Goal: Task Accomplishment & Management: Complete application form

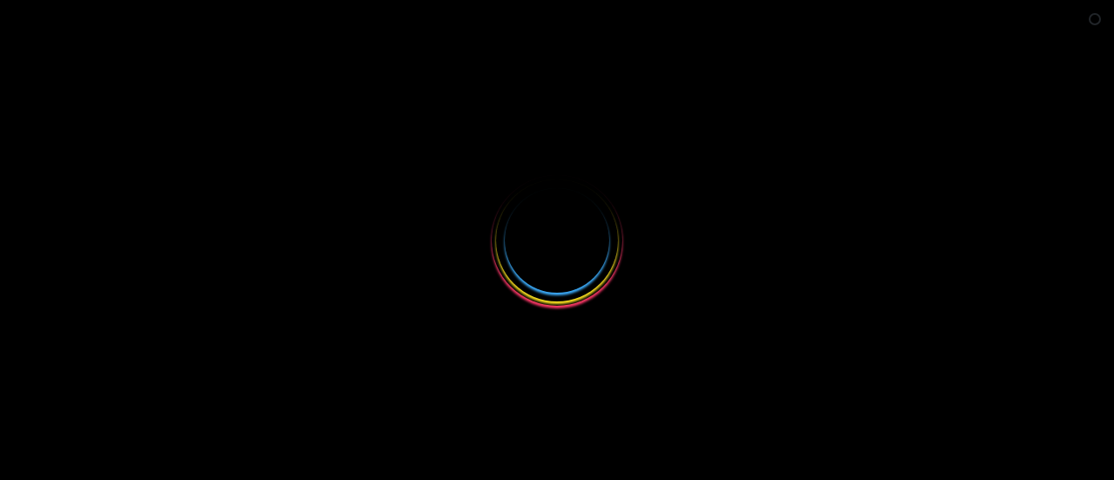
select select
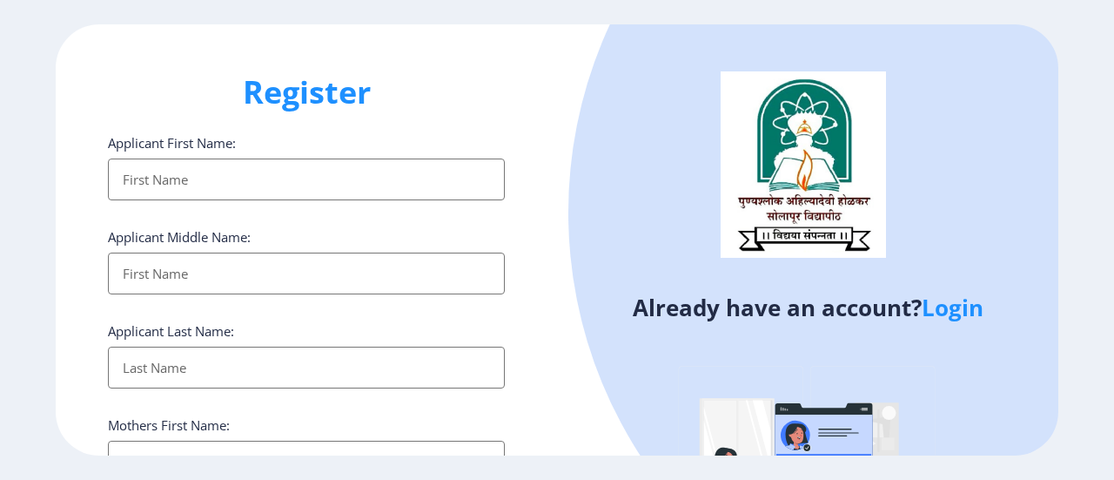
type input "[EMAIL_ADDRESS][DOMAIN_NAME]"
click at [970, 309] on link "Login" at bounding box center [953, 307] width 62 height 31
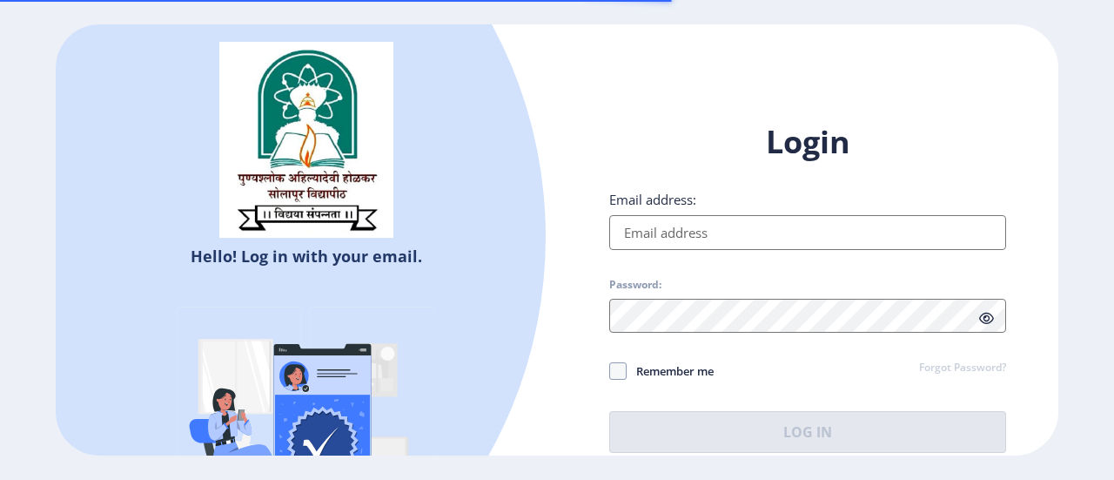
type input "[EMAIL_ADDRESS][DOMAIN_NAME]"
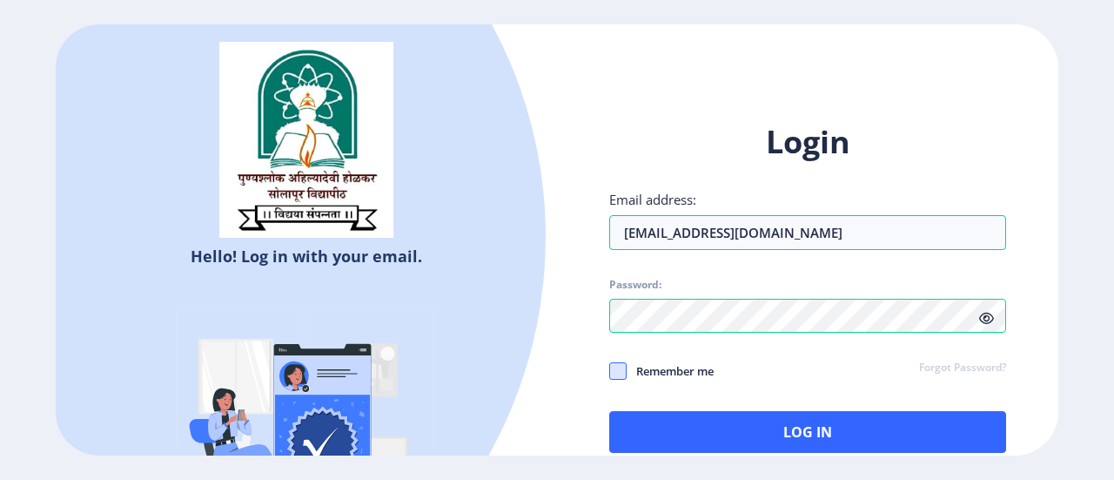
click at [618, 370] on span at bounding box center [617, 370] width 17 height 17
click at [610, 371] on input "Remember me" at bounding box center [609, 371] width 1 height 1
checkbox input "true"
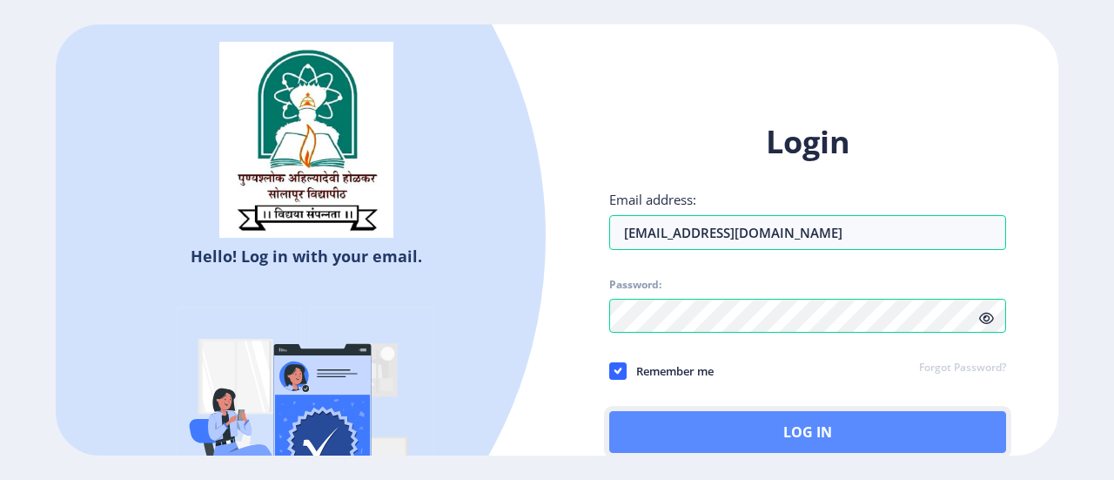
click at [808, 434] on button "Log In" at bounding box center [807, 432] width 397 height 42
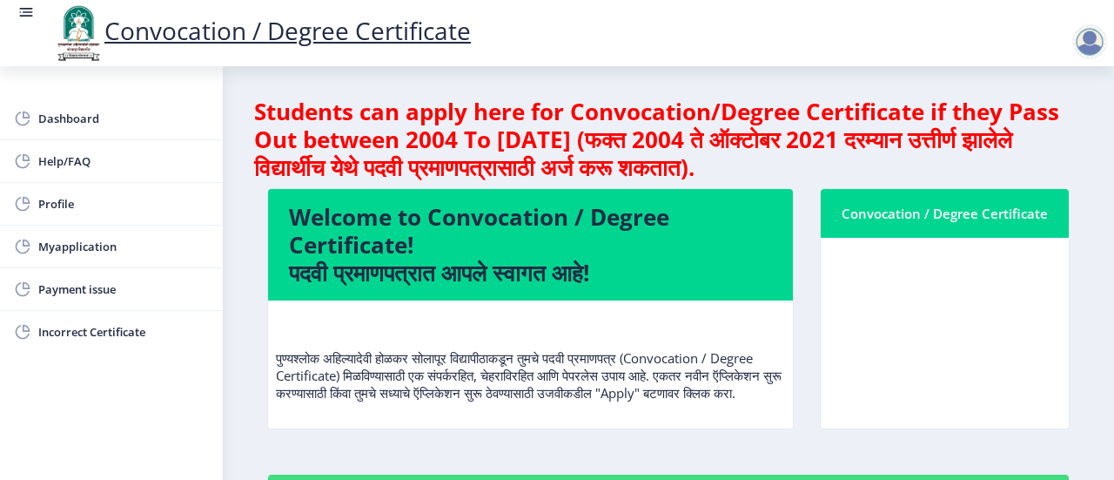
click at [932, 325] on nb-card-body at bounding box center [945, 333] width 248 height 191
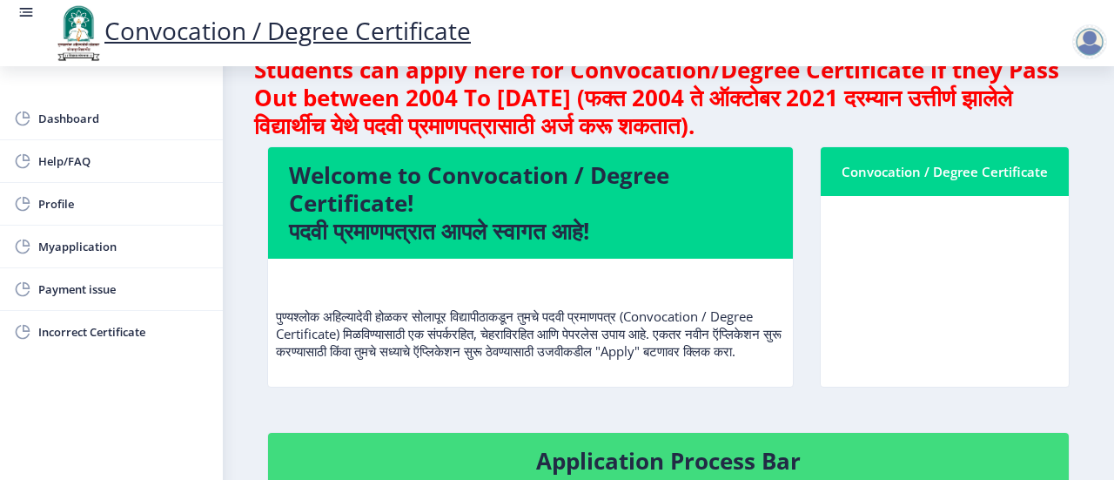
scroll to position [38, 0]
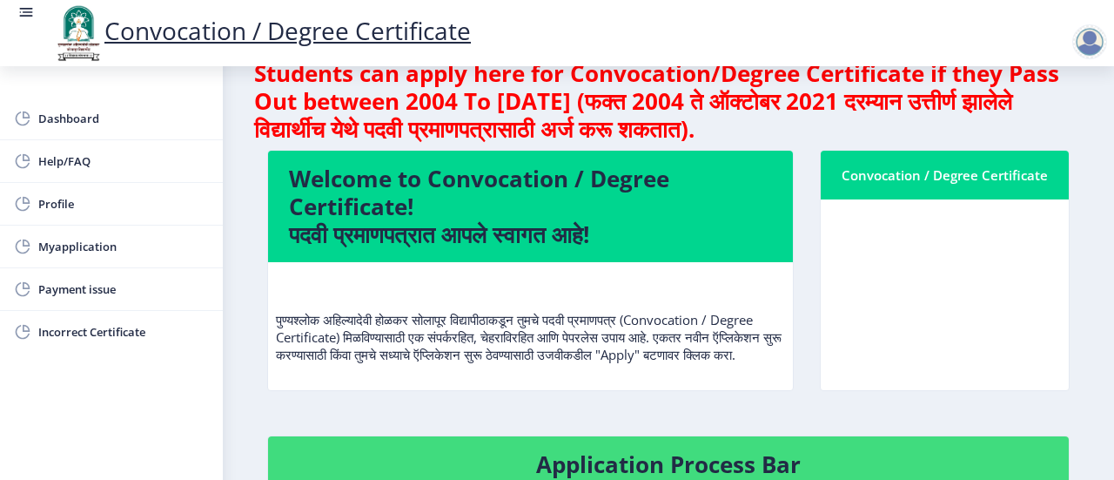
click at [957, 267] on nb-card-body at bounding box center [945, 294] width 248 height 191
click at [908, 163] on nb-card-header "Convocation / Degree Certificate" at bounding box center [945, 175] width 248 height 49
